Goal: Check status: Check status

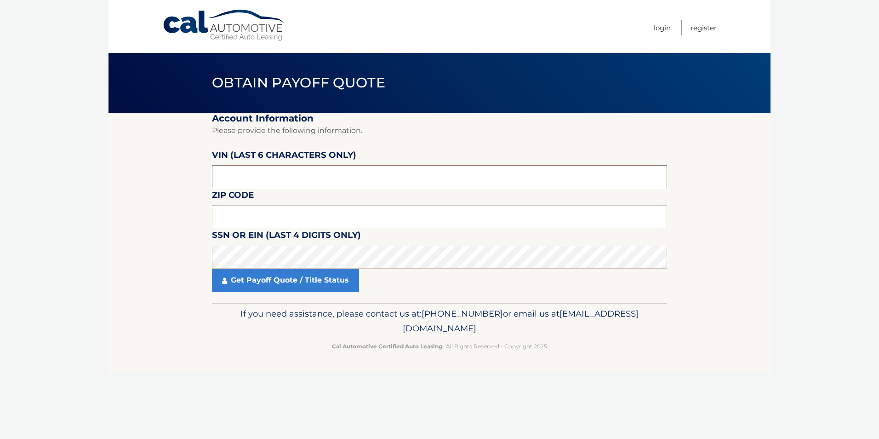
click at [251, 175] on input "text" at bounding box center [439, 176] width 455 height 23
click at [296, 182] on input "text" at bounding box center [439, 176] width 455 height 23
click at [282, 215] on input "text" at bounding box center [439, 216] width 455 height 23
type input "08831"
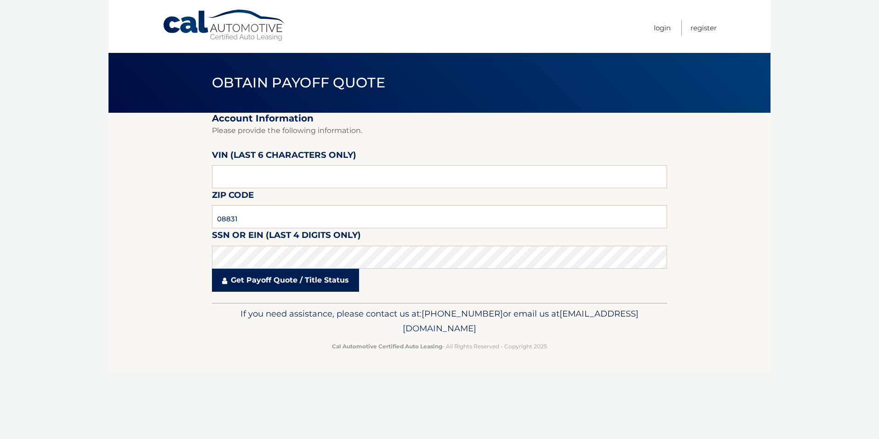
click at [243, 281] on link "Get Payoff Quote / Title Status" at bounding box center [285, 279] width 147 height 23
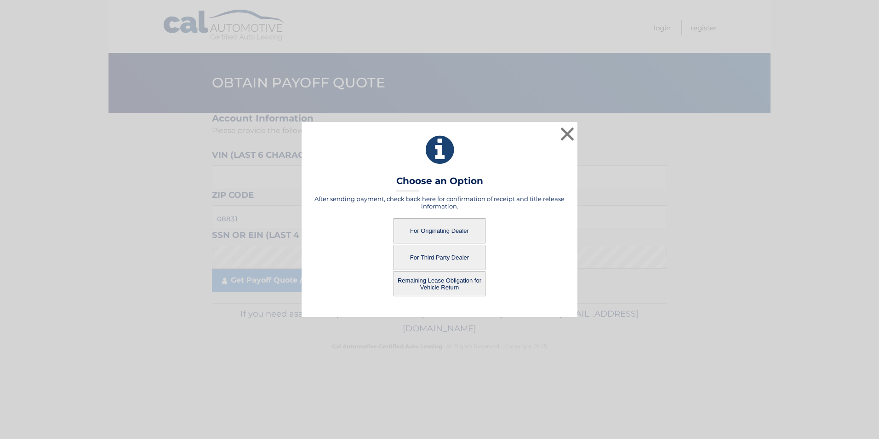
click at [439, 231] on button "For Originating Dealer" at bounding box center [440, 230] width 92 height 25
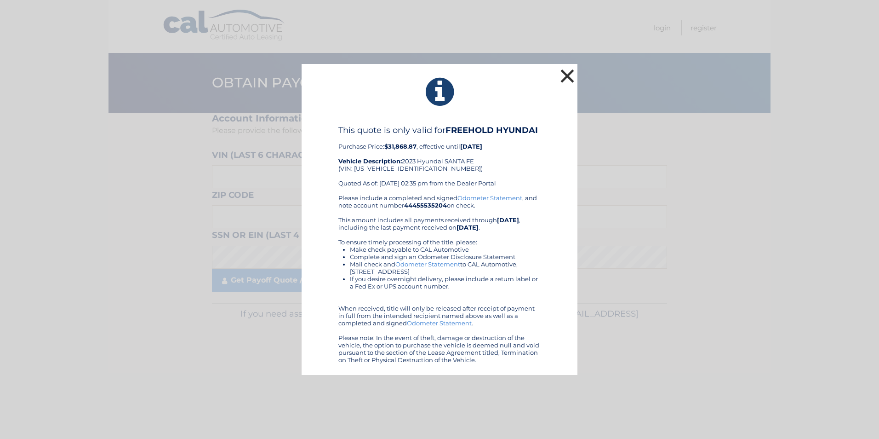
click at [565, 71] on button "×" at bounding box center [567, 76] width 18 height 18
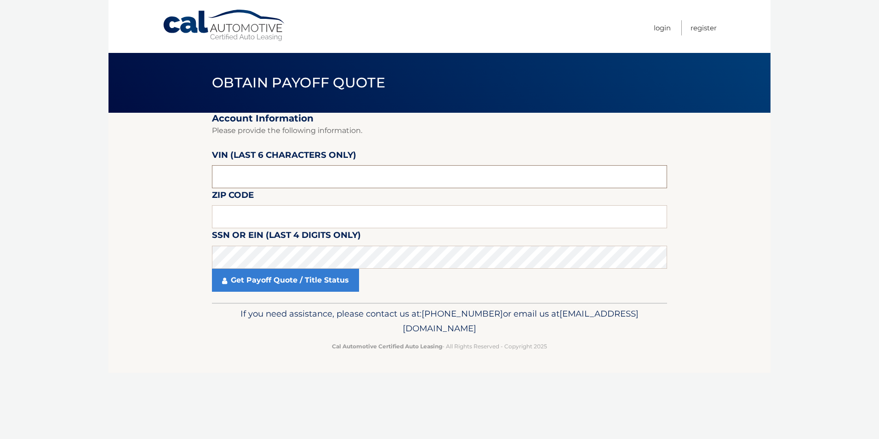
click at [316, 169] on input "text" at bounding box center [439, 176] width 455 height 23
click at [293, 222] on input "text" at bounding box center [439, 216] width 455 height 23
type input "08831"
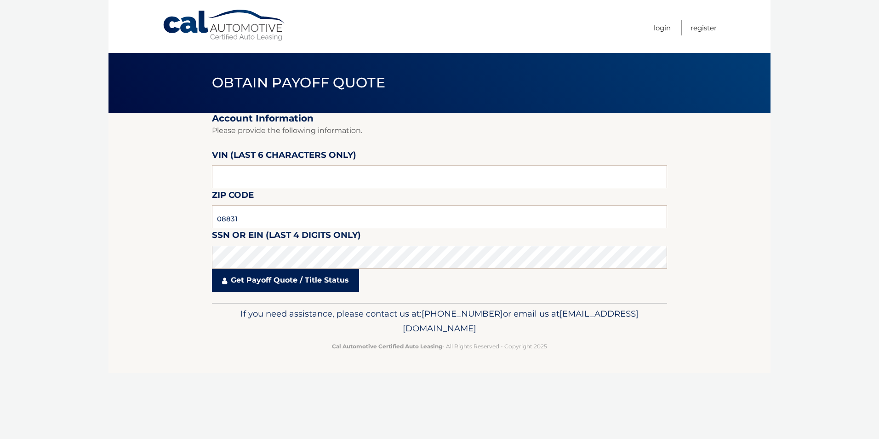
click at [244, 281] on link "Get Payoff Quote / Title Status" at bounding box center [285, 279] width 147 height 23
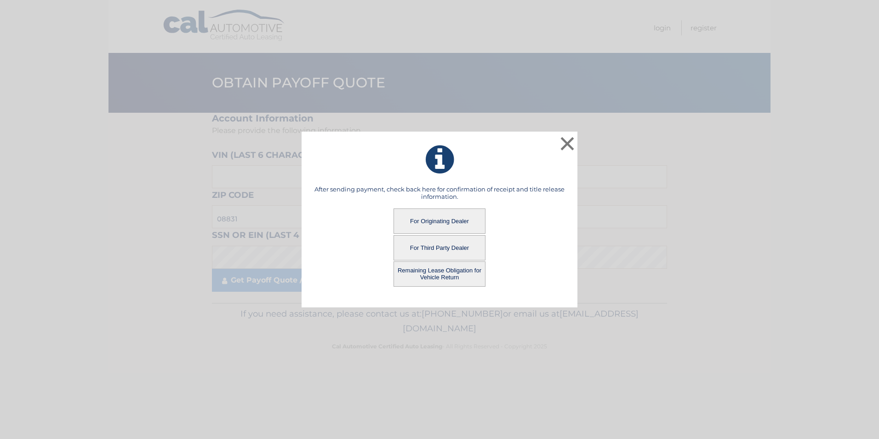
click at [422, 273] on button "Remaining Lease Obligation for Vehicle Return" at bounding box center [440, 273] width 92 height 25
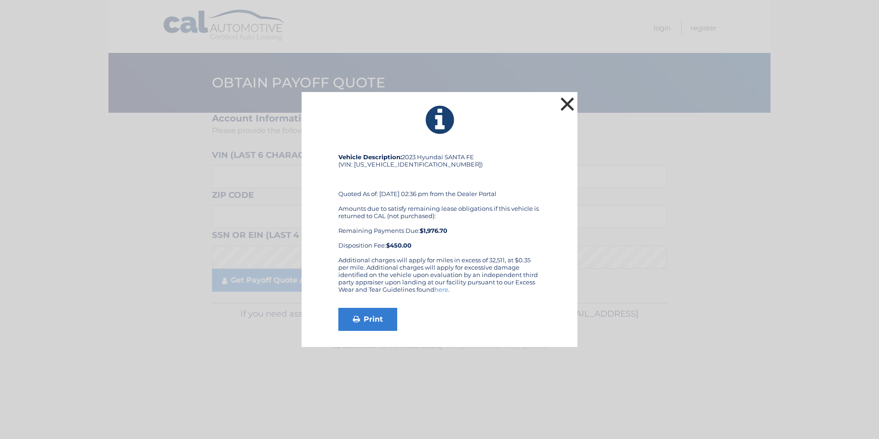
click at [564, 103] on button "×" at bounding box center [567, 104] width 18 height 18
